Goal: Transaction & Acquisition: Purchase product/service

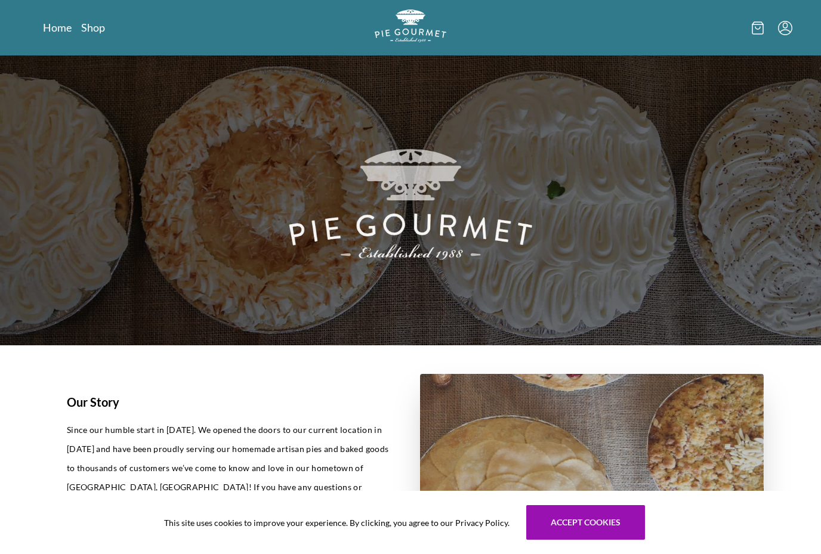
click at [103, 31] on link "Shop" at bounding box center [93, 27] width 24 height 14
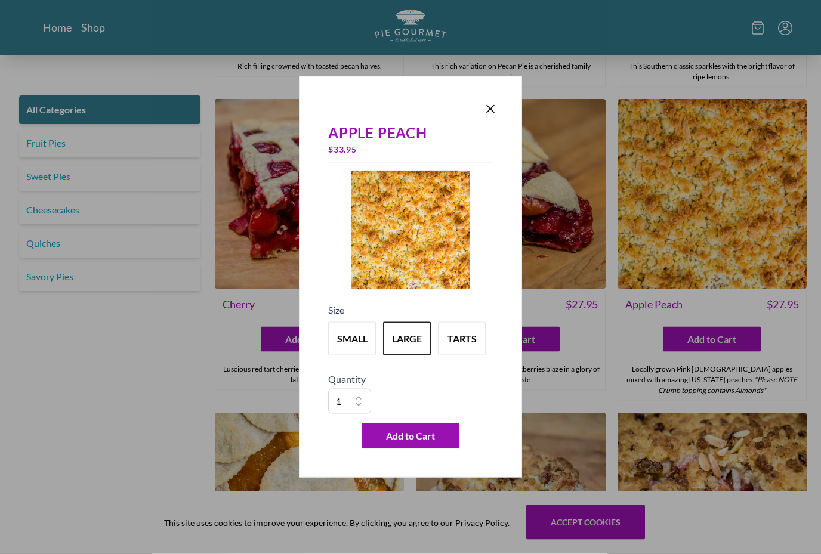
scroll to position [3113, 0]
click at [611, 396] on div "Apple Peach $ 33.95 Size small large tarts Quantity 1 2 3 4 5 6 7 8 9 10 Add to…" at bounding box center [410, 277] width 821 height 554
click at [496, 116] on icon "Close panel" at bounding box center [490, 109] width 14 height 14
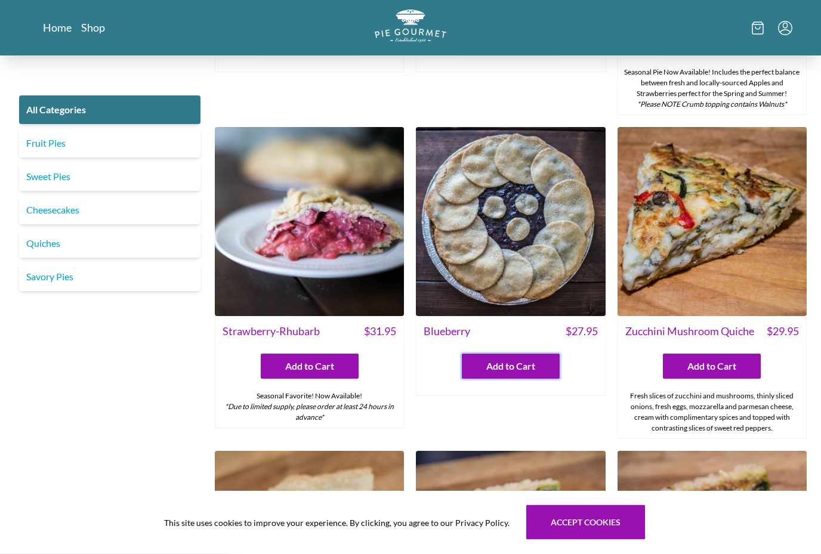
scroll to position [557, 0]
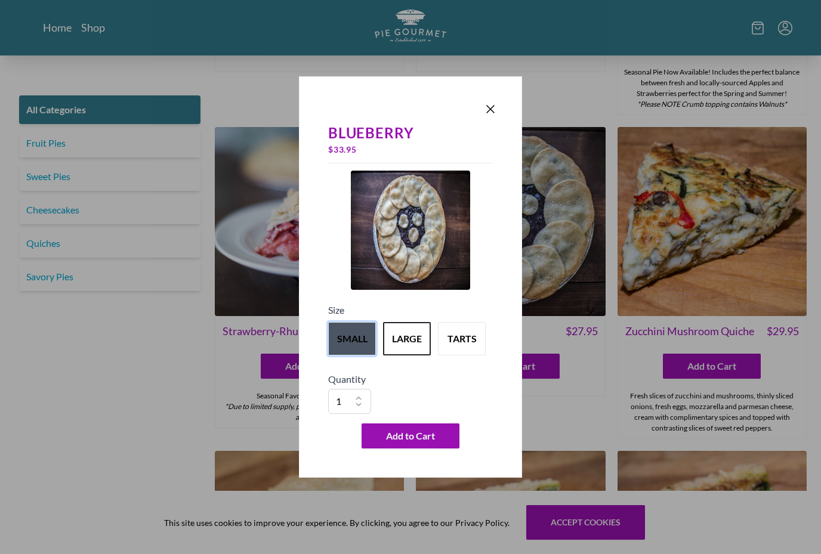
click at [343, 333] on button "small" at bounding box center [352, 338] width 48 height 33
click at [473, 337] on button "tarts" at bounding box center [462, 338] width 48 height 33
click at [415, 333] on button "large" at bounding box center [407, 338] width 48 height 33
click at [354, 334] on button "small" at bounding box center [352, 338] width 48 height 33
click at [402, 340] on button "large" at bounding box center [407, 338] width 48 height 33
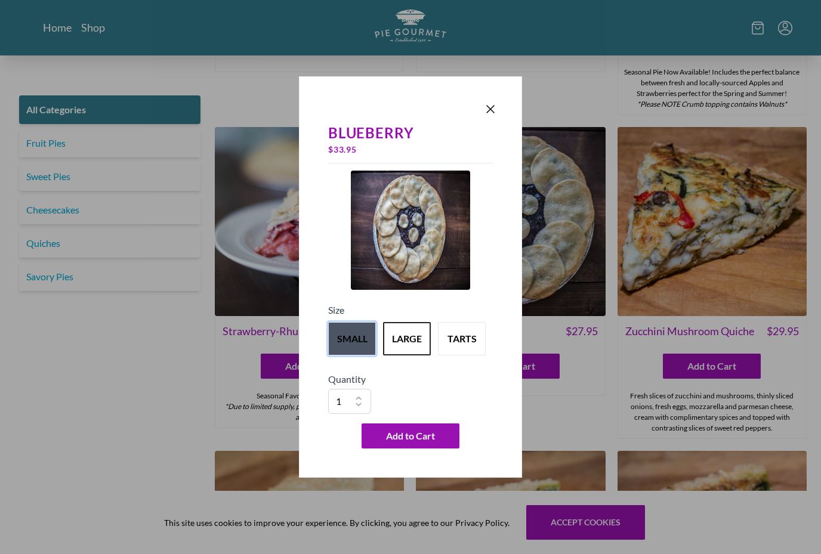
click at [357, 332] on button "small" at bounding box center [352, 338] width 48 height 33
click at [492, 109] on icon "Close panel" at bounding box center [490, 109] width 7 height 7
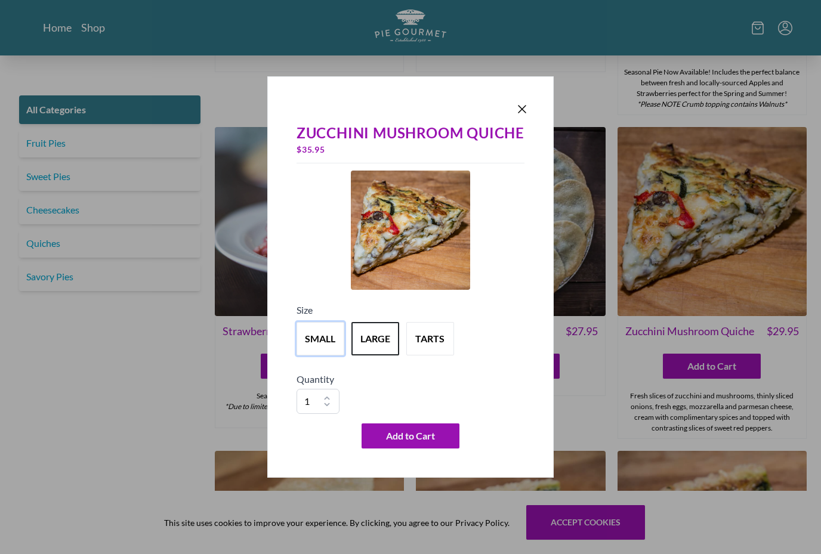
click at [323, 335] on button "small" at bounding box center [321, 338] width 48 height 33
click at [442, 342] on button "tarts" at bounding box center [430, 338] width 48 height 33
click at [534, 105] on div "Zucchini Mushroom Quiche $ 55.95 Size small large tarts Quantity 1 2 3 4 5 6 7 …" at bounding box center [410, 277] width 286 height 402
click at [529, 104] on icon "Close panel" at bounding box center [522, 109] width 14 height 14
